Goal: Information Seeking & Learning: Learn about a topic

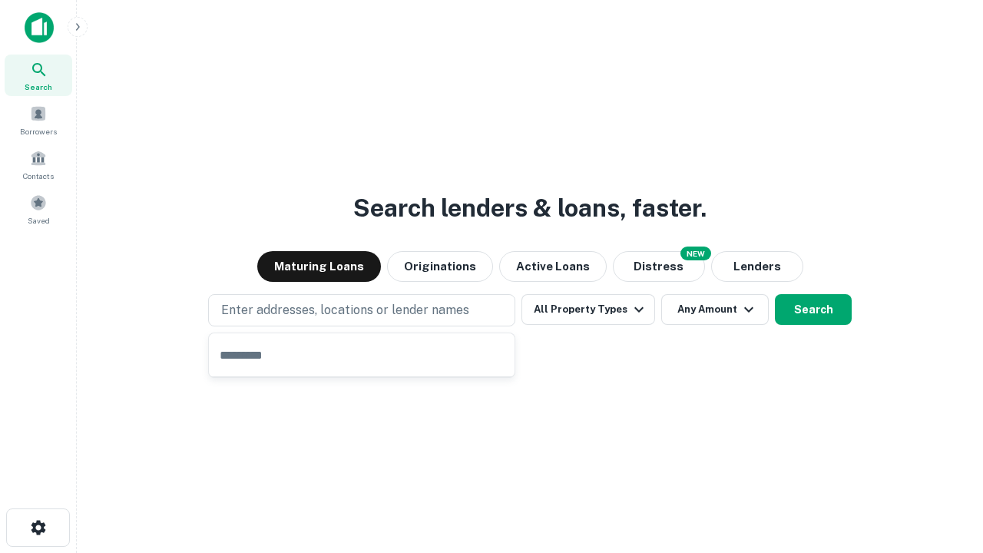
type input "**********"
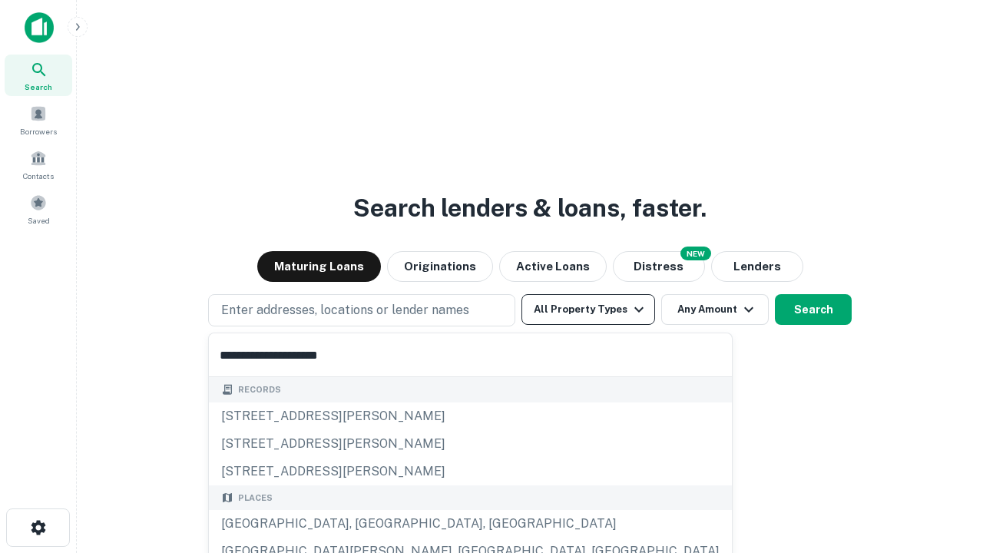
click at [367, 524] on div "[GEOGRAPHIC_DATA], [GEOGRAPHIC_DATA], [GEOGRAPHIC_DATA]" at bounding box center [470, 524] width 523 height 28
click at [588, 309] on button "All Property Types" at bounding box center [588, 309] width 134 height 31
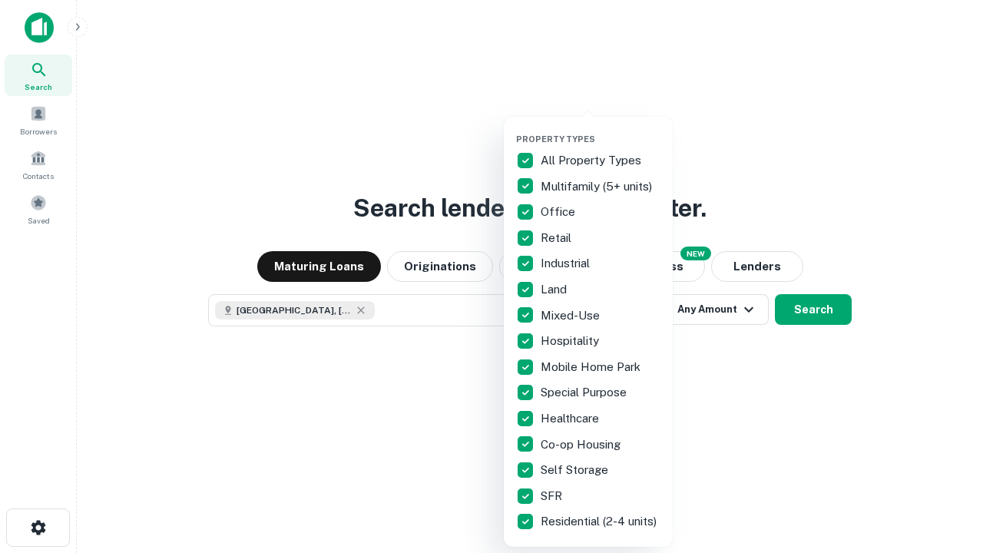
click at [600, 129] on button "button" at bounding box center [600, 129] width 169 height 1
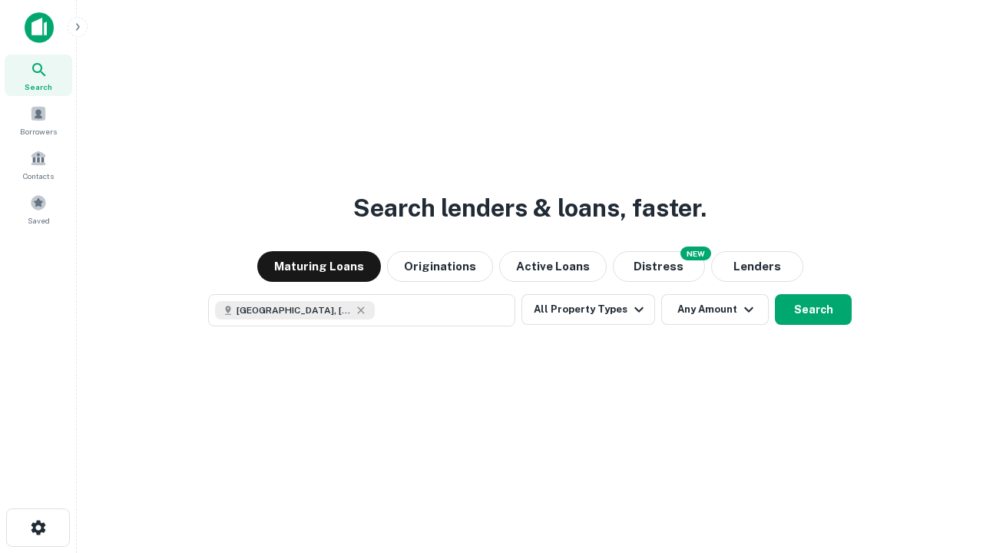
scroll to position [25, 0]
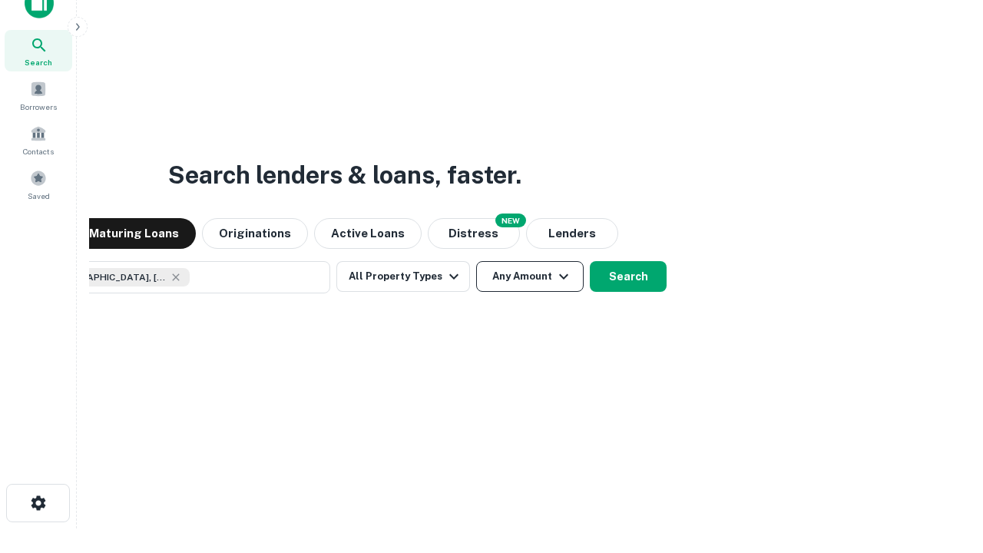
click at [476, 261] on button "Any Amount" at bounding box center [529, 276] width 107 height 31
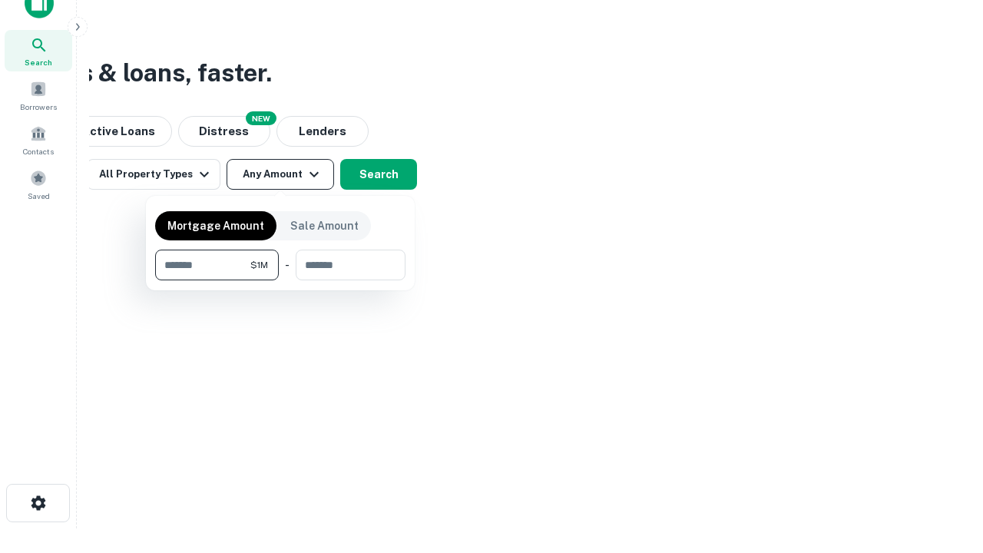
type input "*******"
click at [280, 280] on button "button" at bounding box center [280, 280] width 250 height 1
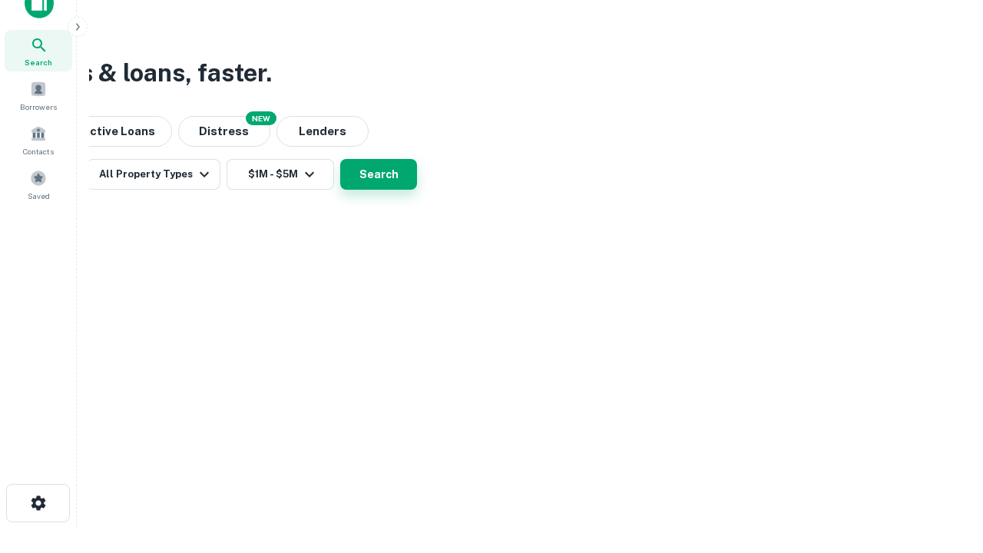
click at [417, 190] on button "Search" at bounding box center [378, 174] width 77 height 31
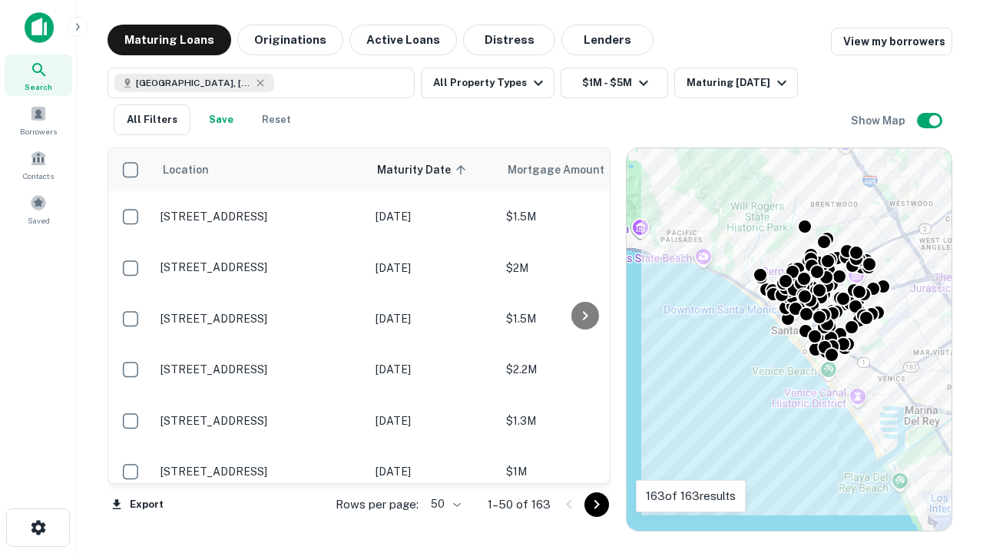
click at [443, 504] on body "Search Borrowers Contacts Saved Maturing Loans Originations Active Loans Distre…" at bounding box center [491, 276] width 983 height 553
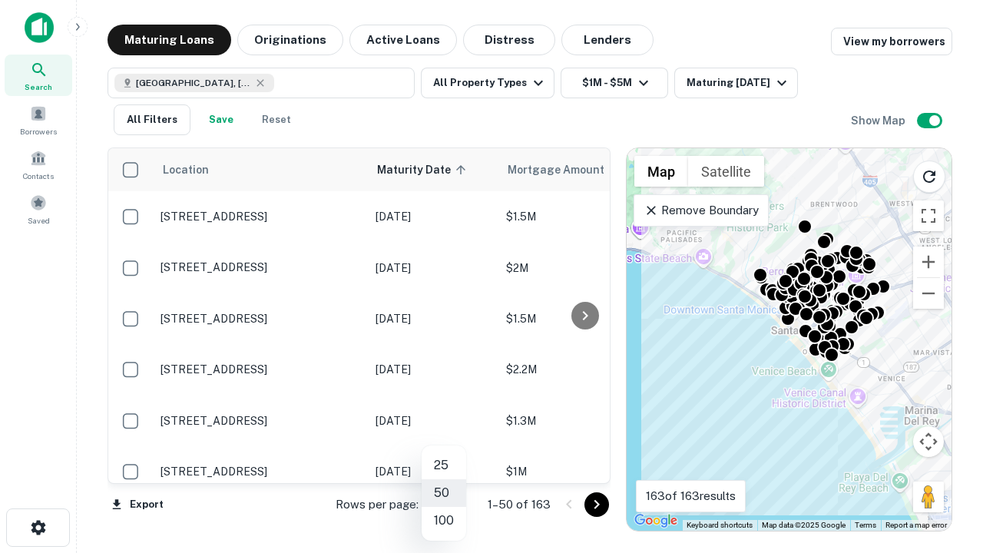
click at [444, 465] on li "25" at bounding box center [443, 465] width 45 height 28
